Goal: Task Accomplishment & Management: Complete application form

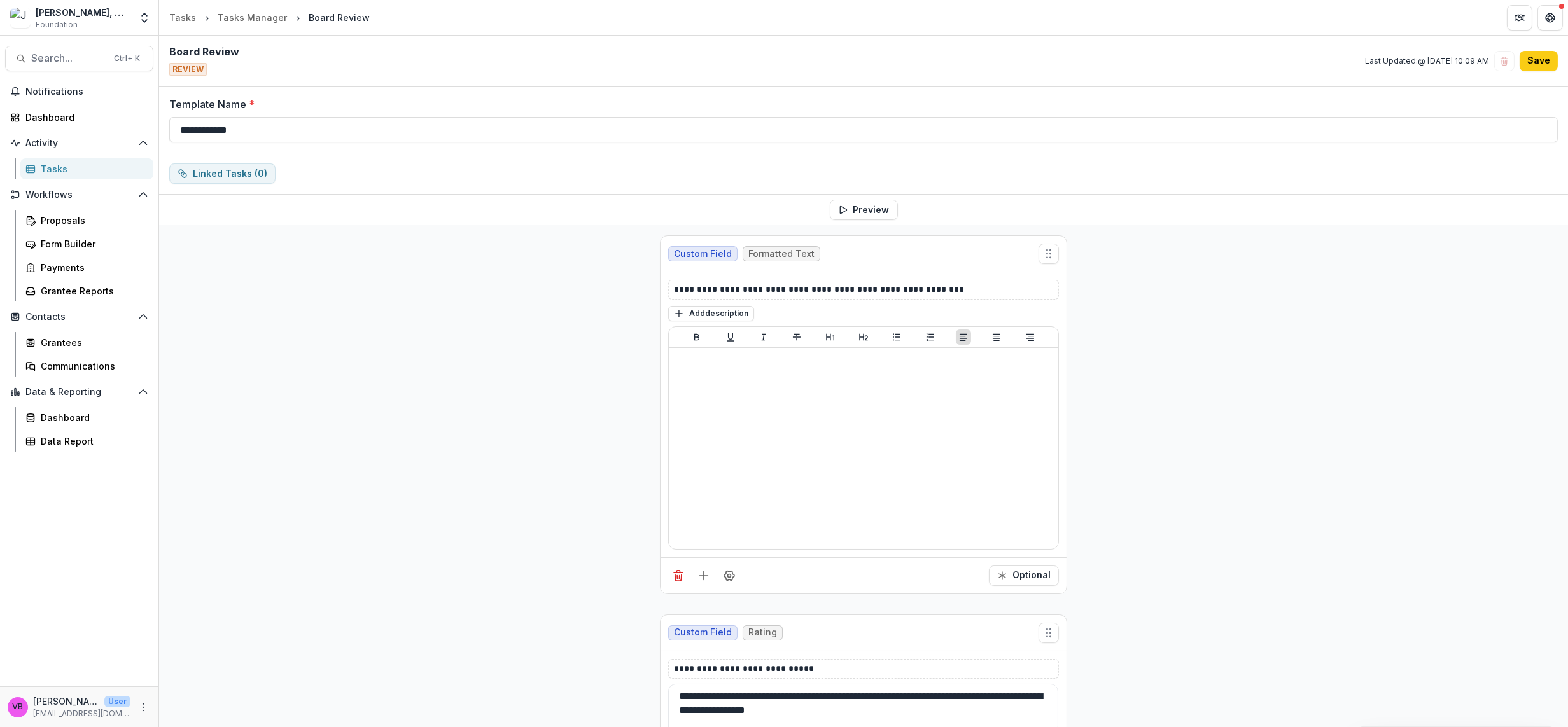
scroll to position [44, 0]
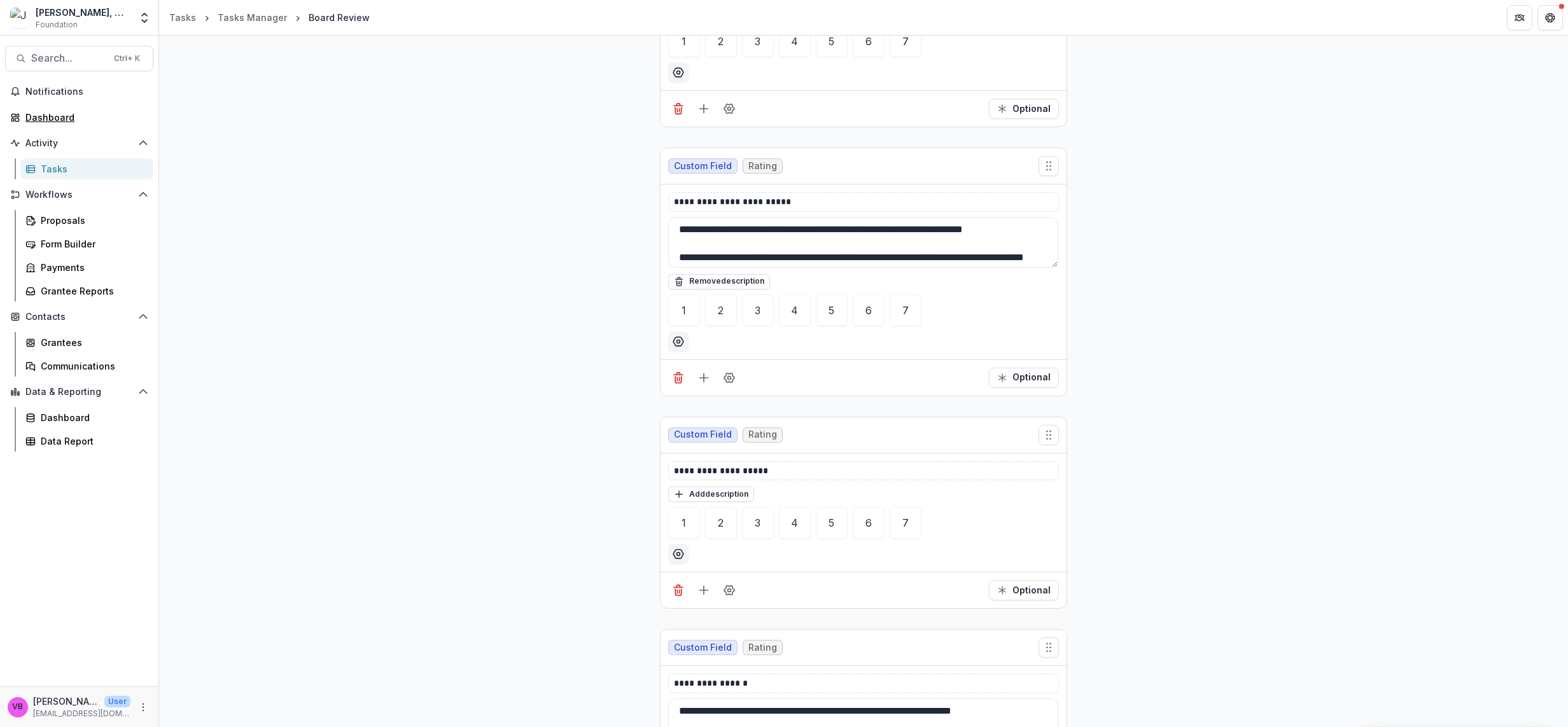
click at [59, 120] on div "Dashboard" at bounding box center [84, 117] width 118 height 13
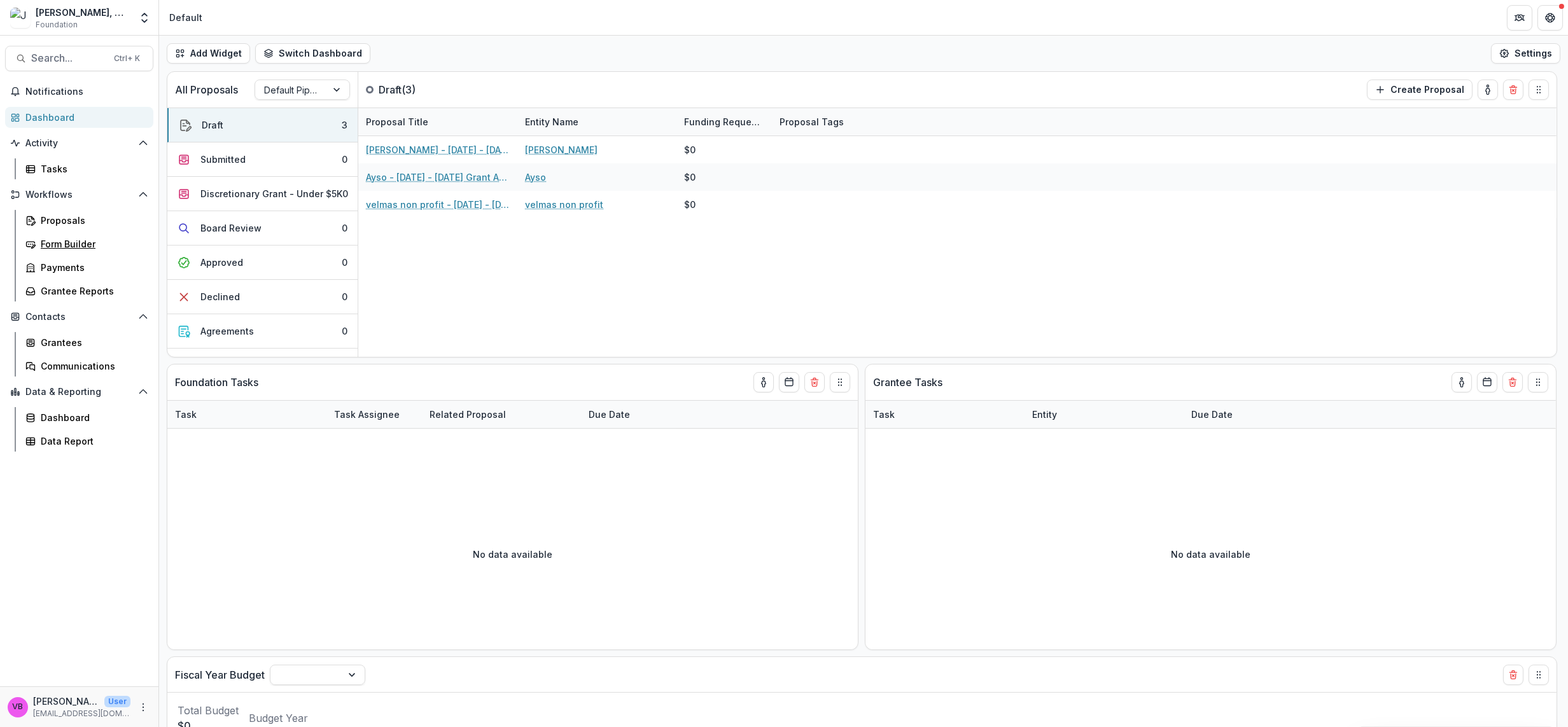
click at [88, 250] on link "Form Builder" at bounding box center [86, 244] width 133 height 21
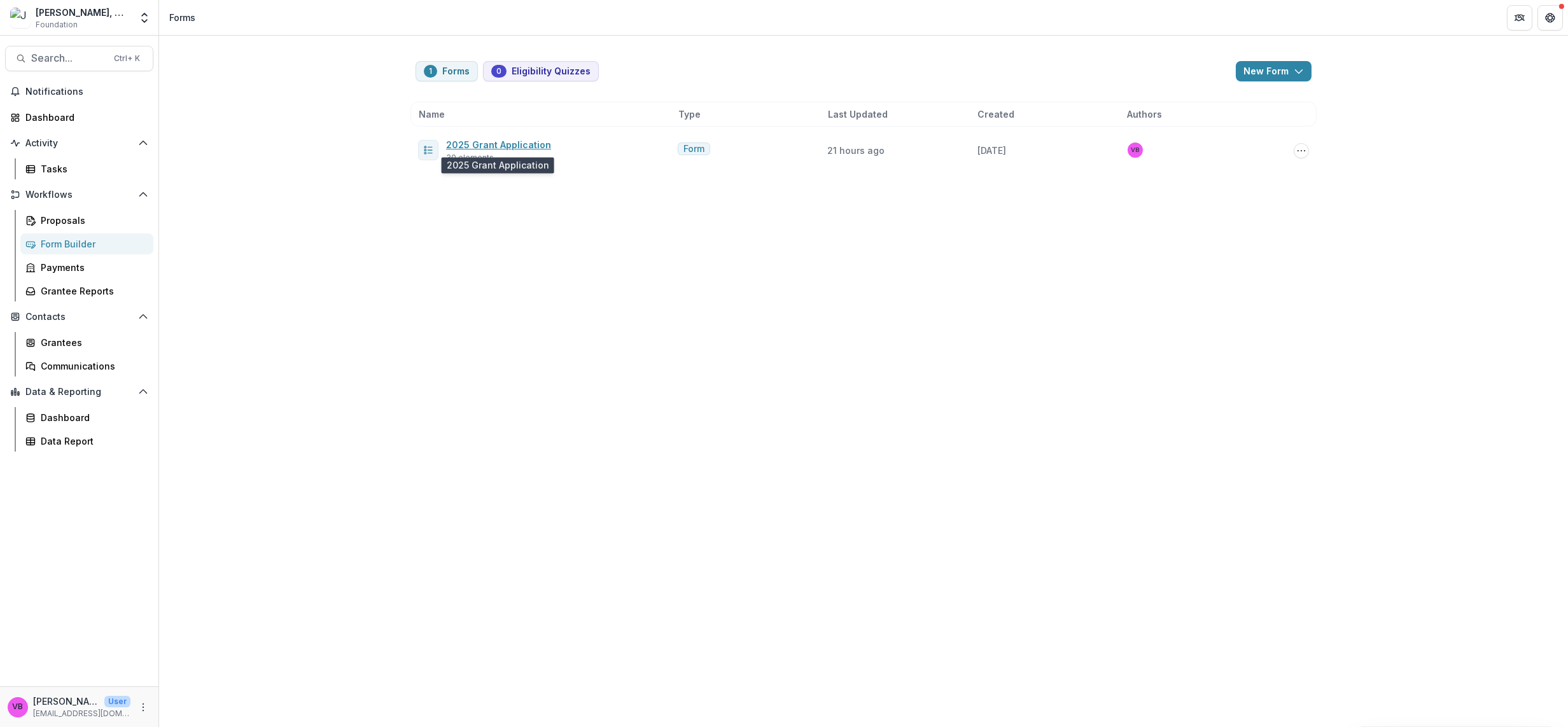
click at [519, 147] on link "2025 Grant Application" at bounding box center [498, 145] width 105 height 11
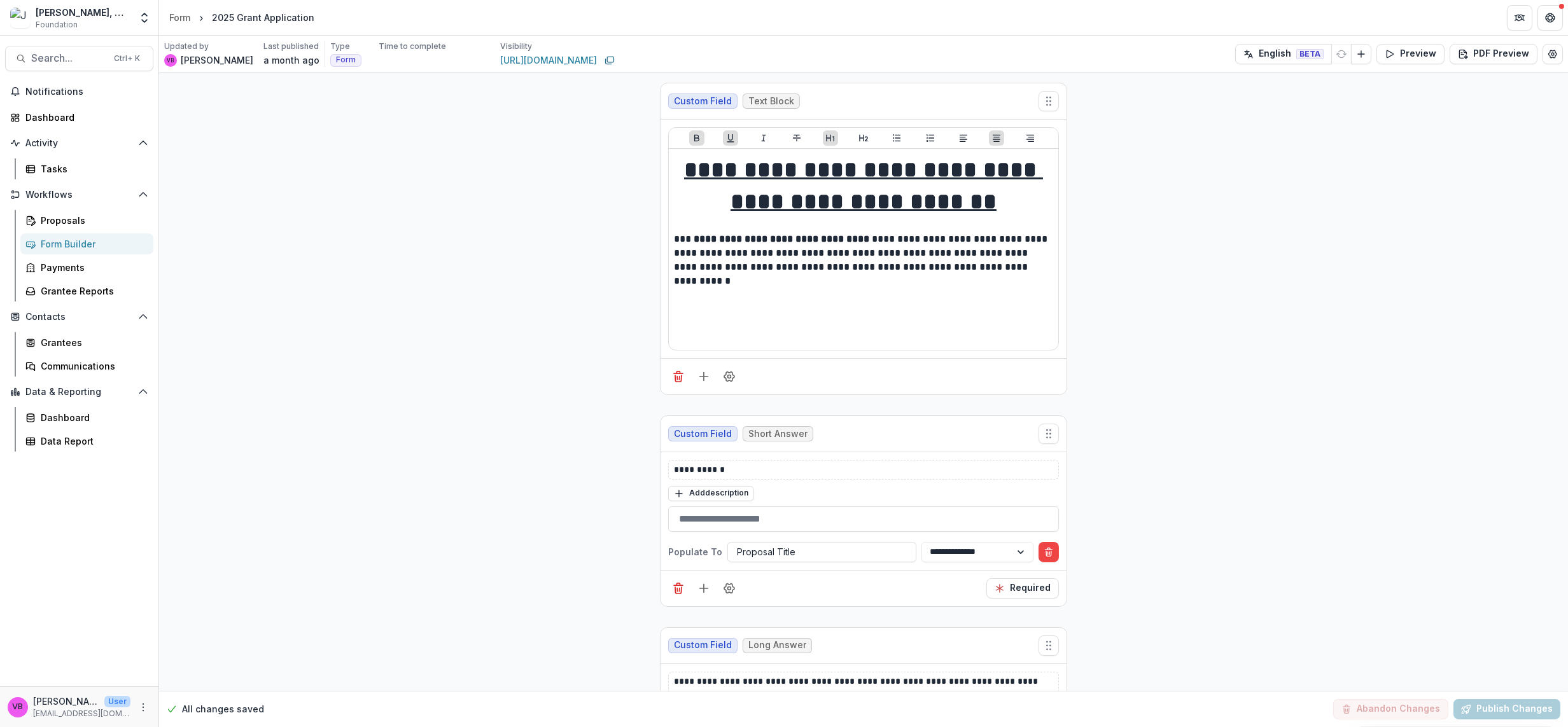
click at [1416, 55] on button "Preview" at bounding box center [1410, 54] width 68 height 20
